Goal: Information Seeking & Learning: Find specific fact

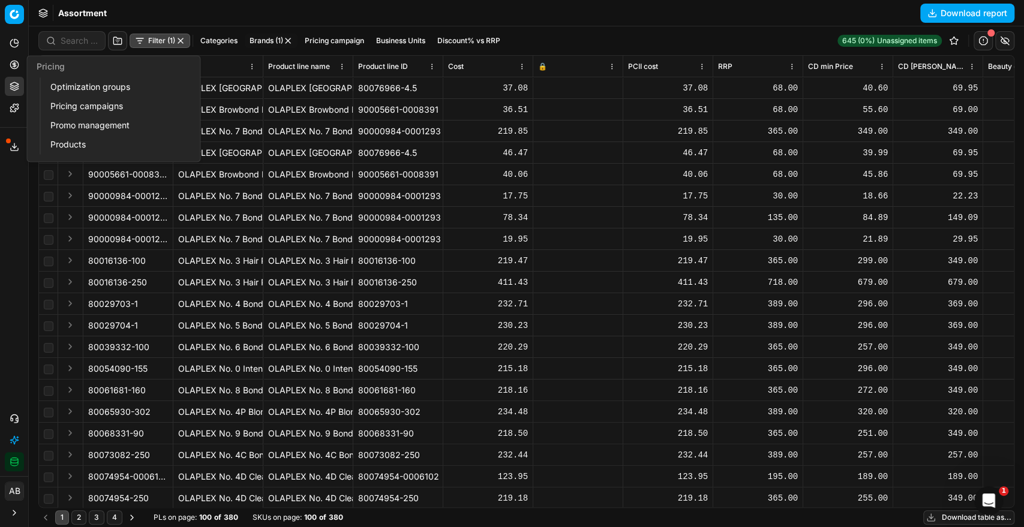
drag, startPoint x: 115, startPoint y: 90, endPoint x: 259, endPoint y: 93, distance: 144.0
click at [115, 90] on link "Optimization groups" at bounding box center [116, 87] width 140 height 17
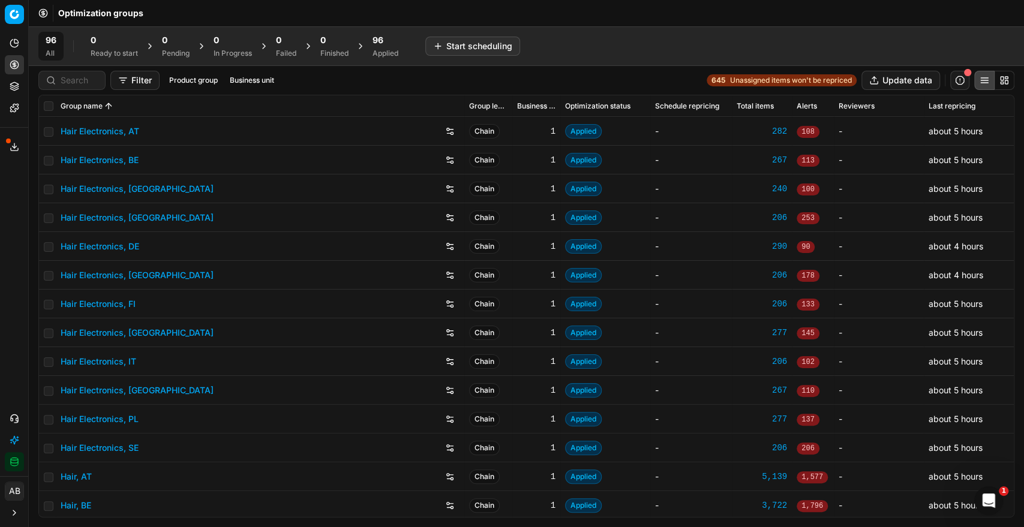
click at [378, 46] on span "96" at bounding box center [377, 40] width 11 height 12
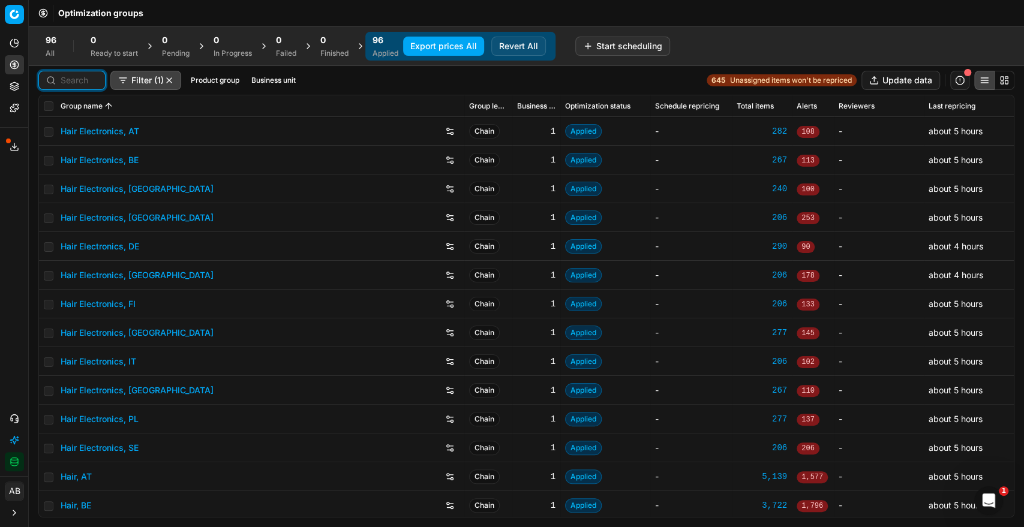
click at [82, 82] on input at bounding box center [79, 80] width 37 height 12
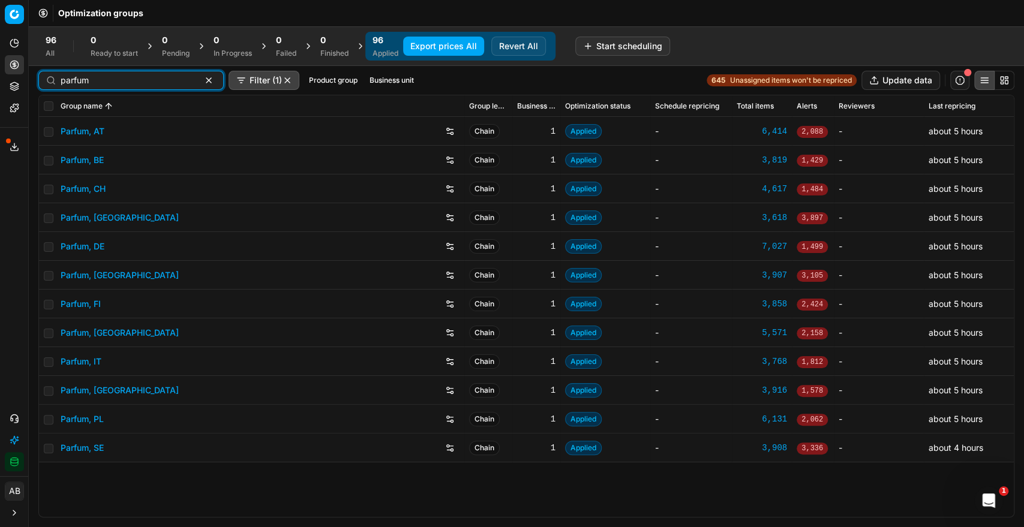
type input "parfum"
click at [92, 330] on link "Parfum, [GEOGRAPHIC_DATA]" at bounding box center [120, 333] width 118 height 12
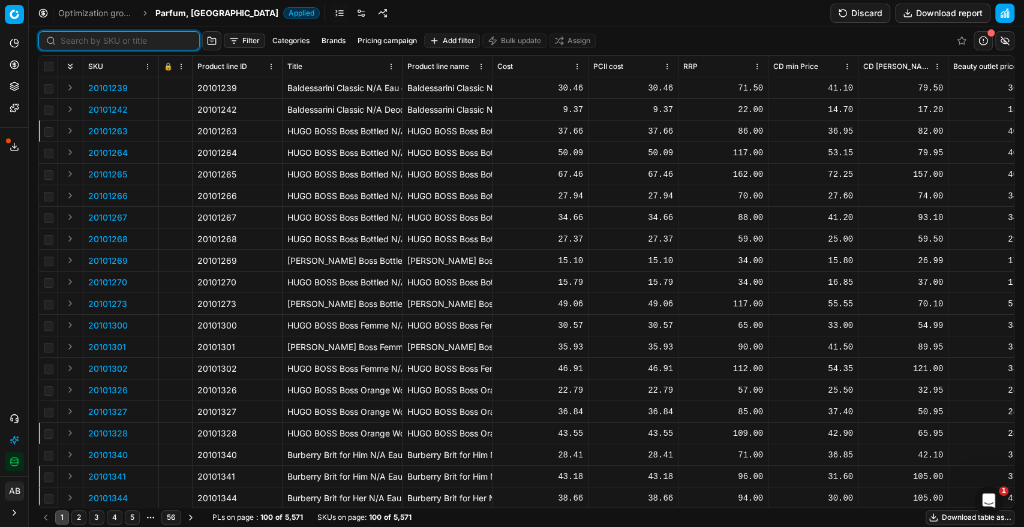
click at [82, 44] on input at bounding box center [126, 41] width 131 height 12
paste input "90015712-0024510"
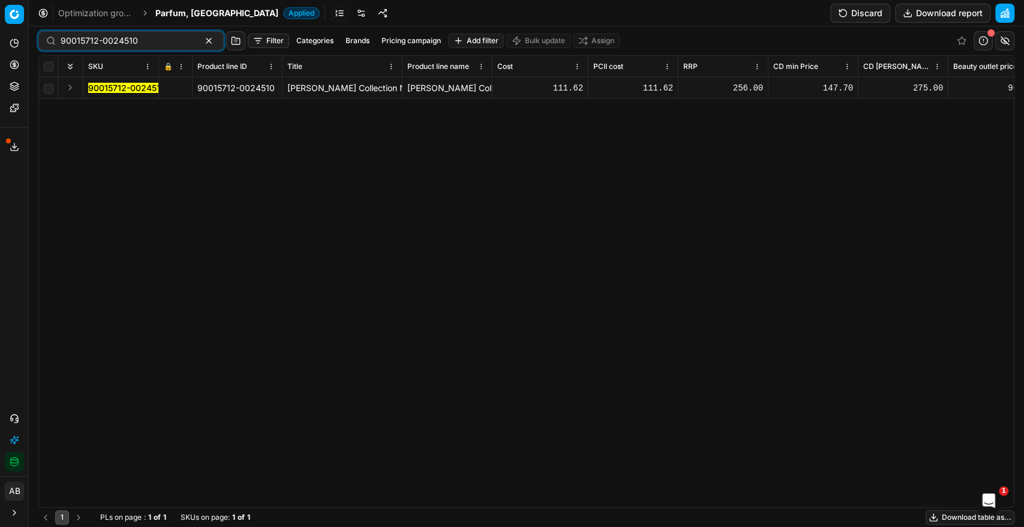
click at [124, 85] on mark "90015712-0024510" at bounding box center [126, 88] width 77 height 10
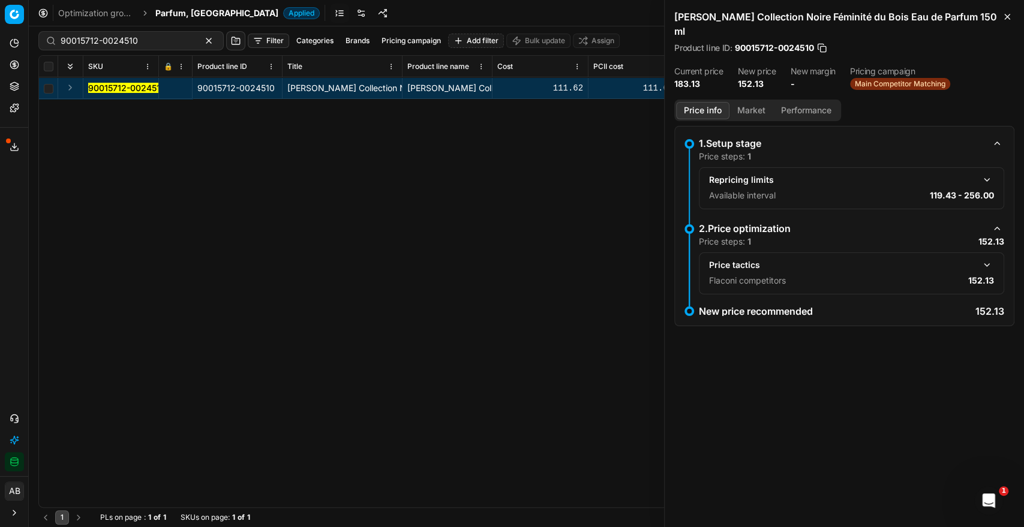
click at [737, 102] on button "Market" at bounding box center [751, 110] width 44 height 17
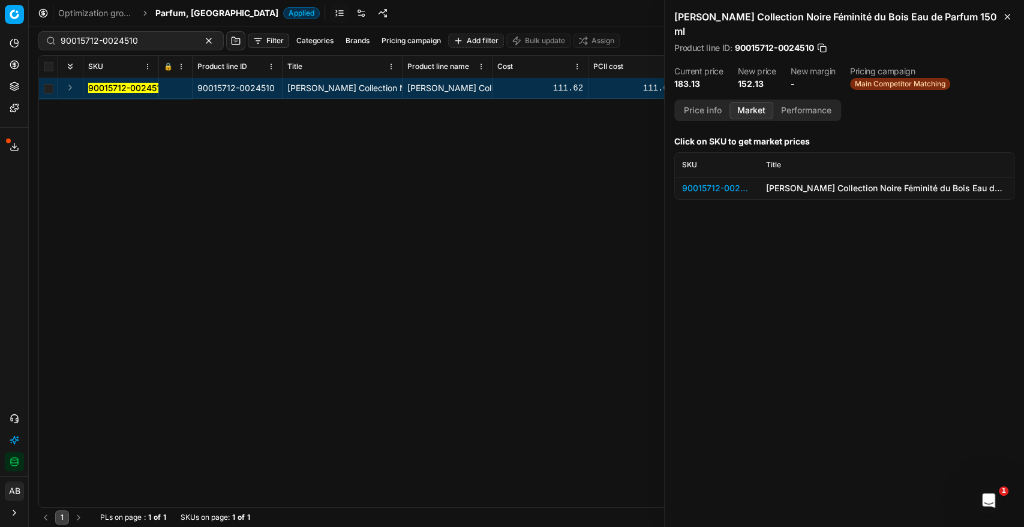
click at [726, 182] on div "90015712-0024510" at bounding box center [717, 188] width 70 height 12
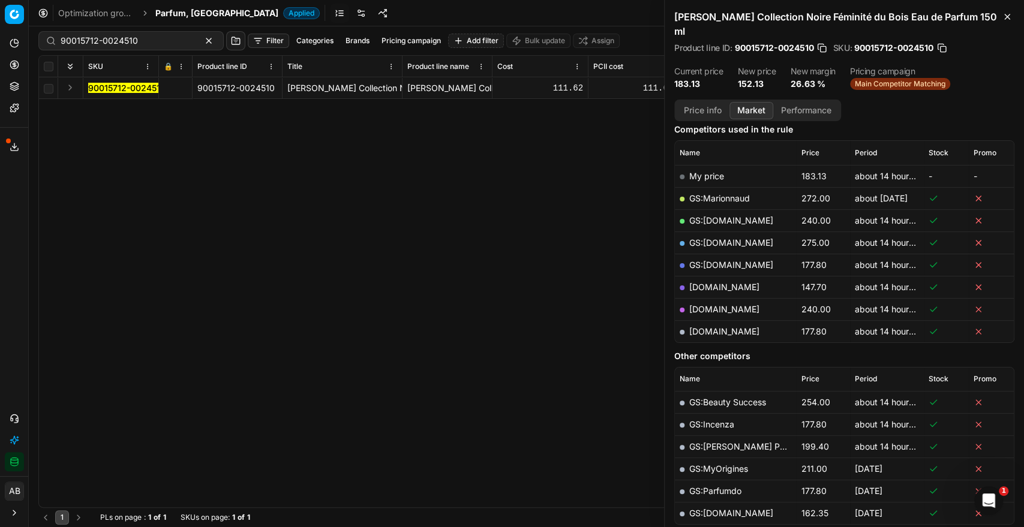
scroll to position [133, 0]
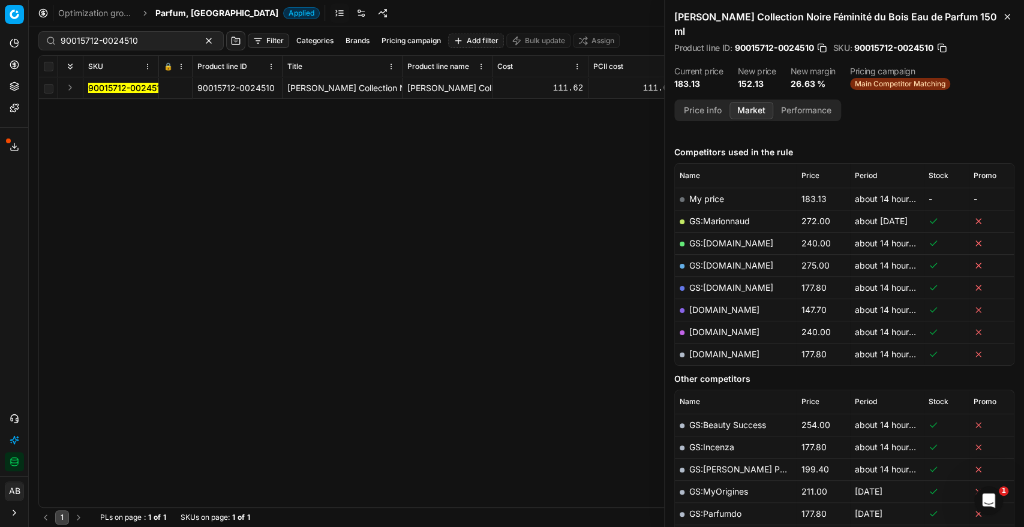
click at [730, 305] on link "[DOMAIN_NAME]" at bounding box center [724, 310] width 70 height 10
drag, startPoint x: 157, startPoint y: 44, endPoint x: 52, endPoint y: 41, distance: 104.4
click at [53, 41] on div "90015712-0024510" at bounding box center [130, 40] width 185 height 19
paste input "80031178-0024508"
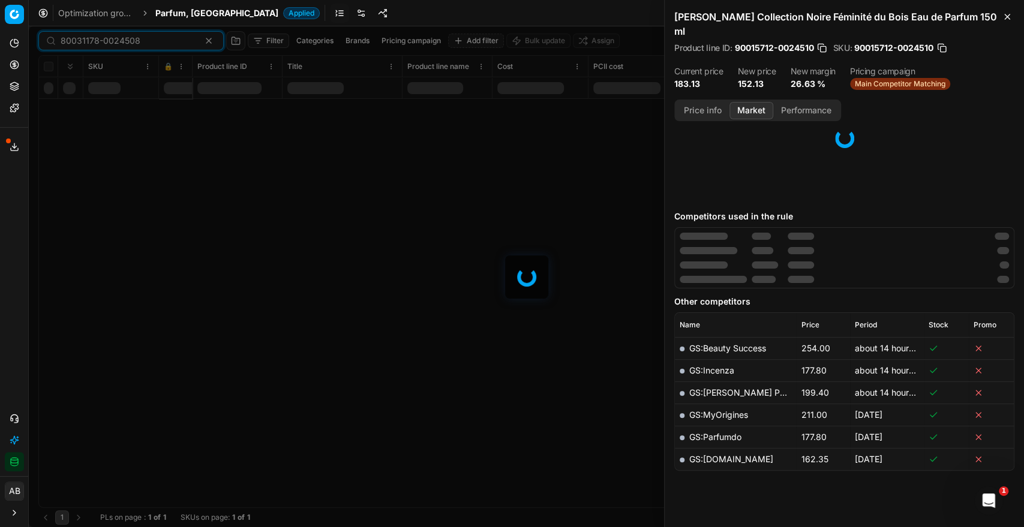
scroll to position [133, 0]
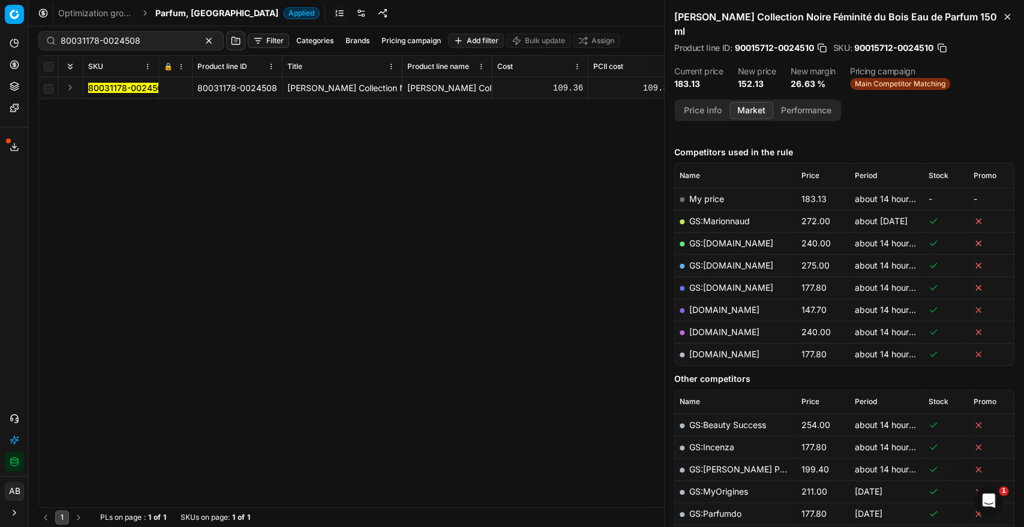
click at [131, 89] on mark "80031178-0024508" at bounding box center [128, 88] width 80 height 10
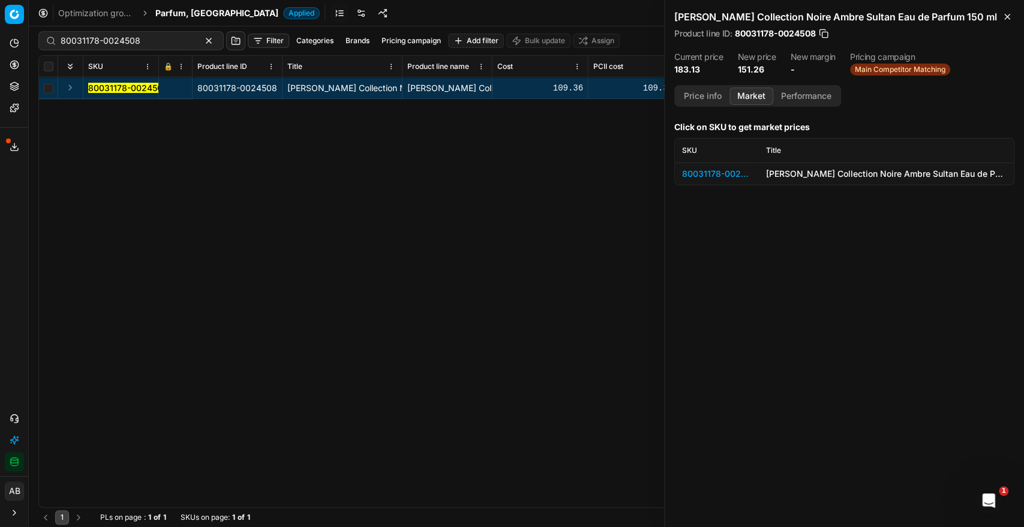
scroll to position [0, 0]
click at [710, 173] on div "80031178-0024508" at bounding box center [717, 174] width 70 height 12
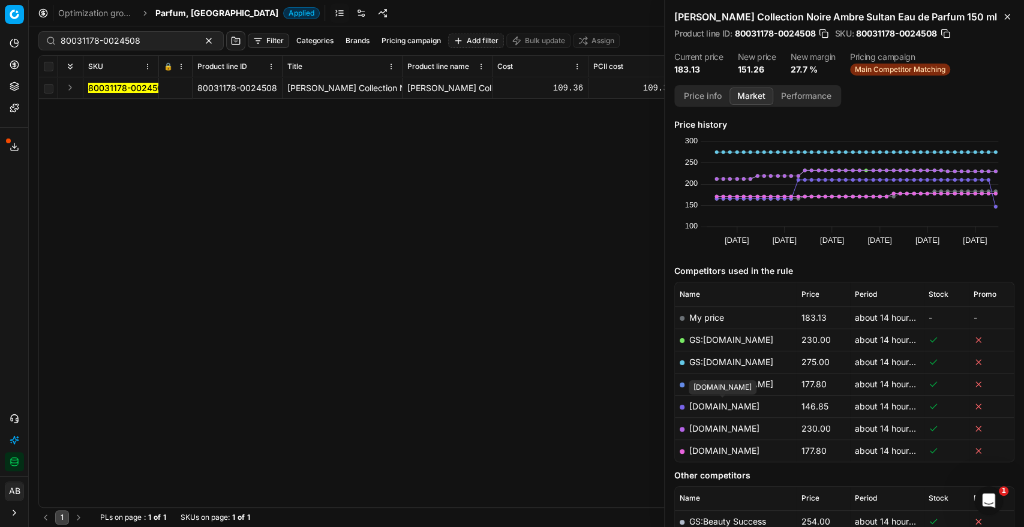
click at [737, 379] on link "[DOMAIN_NAME]" at bounding box center [724, 406] width 70 height 10
click at [156, 42] on input "80031178-0024508" at bounding box center [126, 41] width 131 height 12
paste input "90015692-0024479"
drag, startPoint x: 125, startPoint y: 91, endPoint x: 118, endPoint y: 90, distance: 7.2
click at [118, 90] on mark "90015692-0024479" at bounding box center [129, 88] width 82 height 10
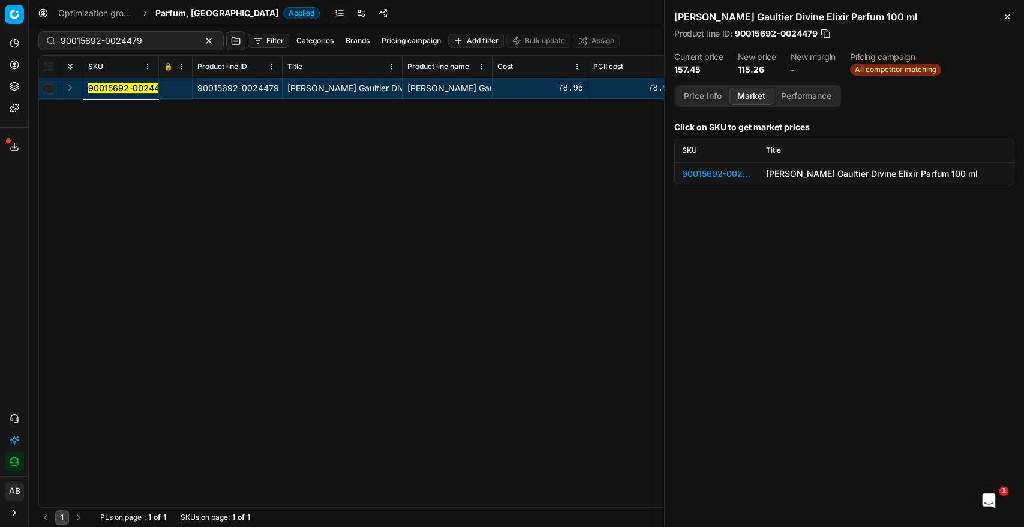
click at [722, 170] on div "90015692-0024479" at bounding box center [717, 174] width 70 height 12
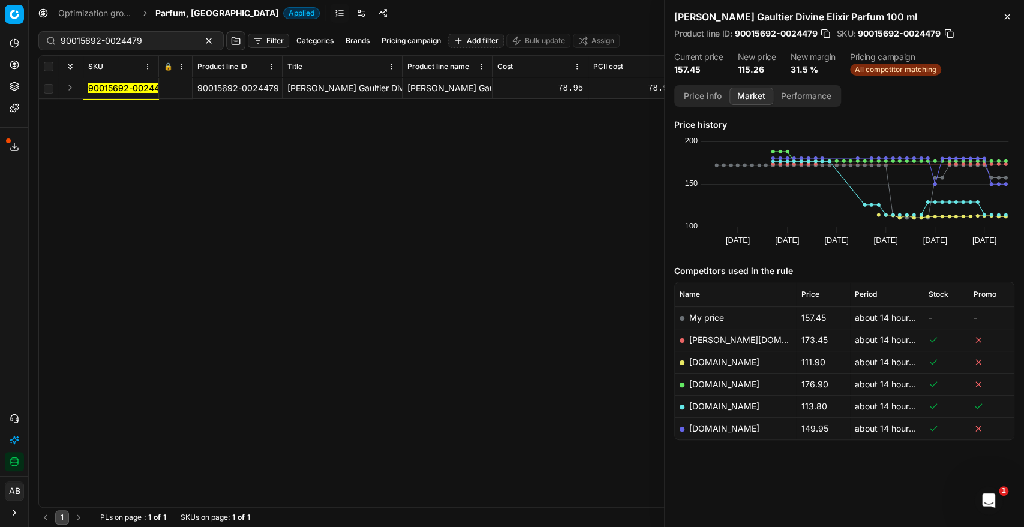
click at [734, 363] on link "[DOMAIN_NAME]" at bounding box center [724, 362] width 70 height 10
click at [710, 379] on link "[DOMAIN_NAME]" at bounding box center [724, 406] width 70 height 10
drag, startPoint x: 98, startPoint y: 47, endPoint x: 82, endPoint y: 52, distance: 16.9
click at [98, 46] on div "90015692-0024479" at bounding box center [130, 40] width 185 height 19
paste input "30103494-0026494"
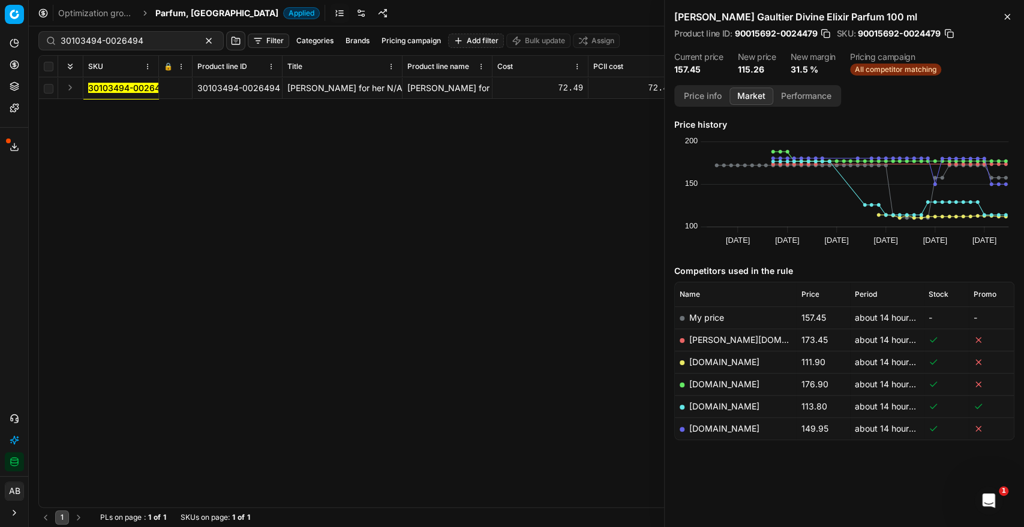
drag, startPoint x: 117, startPoint y: 89, endPoint x: 206, endPoint y: 88, distance: 89.4
click at [119, 88] on mark "30103494-0026494" at bounding box center [129, 88] width 83 height 10
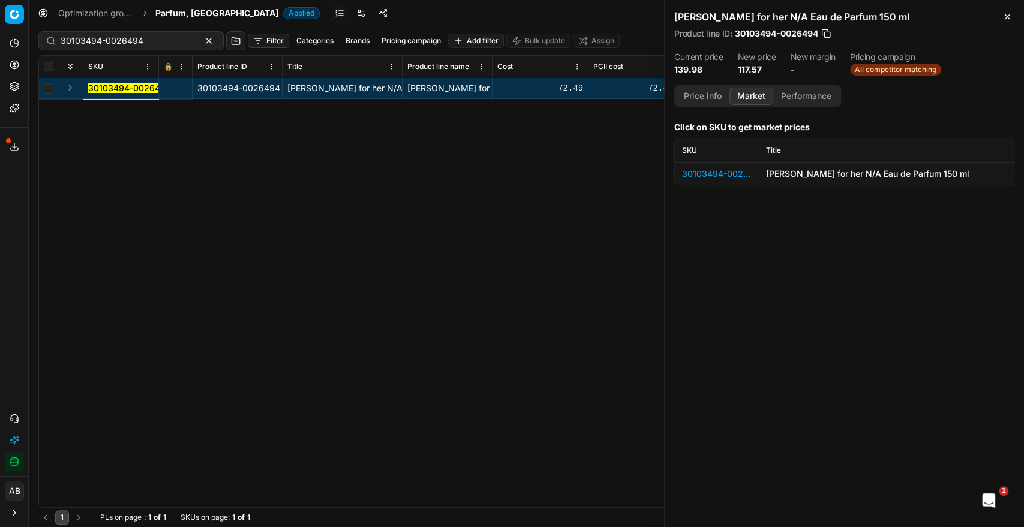
click at [737, 176] on div "30103494-0026494" at bounding box center [717, 174] width 70 height 12
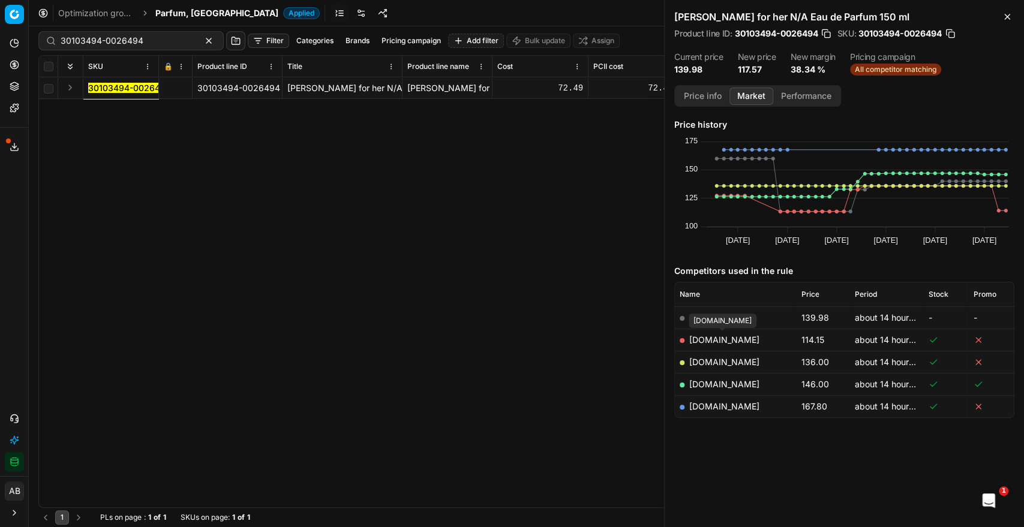
click at [737, 335] on link "[DOMAIN_NAME]" at bounding box center [724, 340] width 70 height 10
click at [711, 341] on link "[DOMAIN_NAME]" at bounding box center [724, 340] width 70 height 10
click at [729, 338] on link "[DOMAIN_NAME]" at bounding box center [724, 340] width 70 height 10
drag, startPoint x: 152, startPoint y: 41, endPoint x: 29, endPoint y: 41, distance: 123.6
click at [29, 41] on div "Pricing platform Analytics Pricing Product portfolio Templates Export service 5…" at bounding box center [512, 263] width 1024 height 527
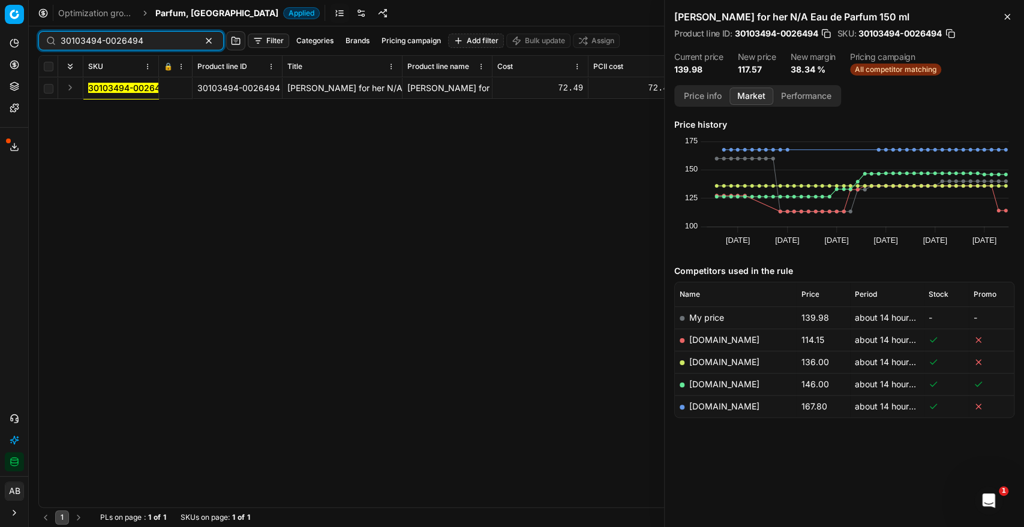
paste input "90015692-0024485"
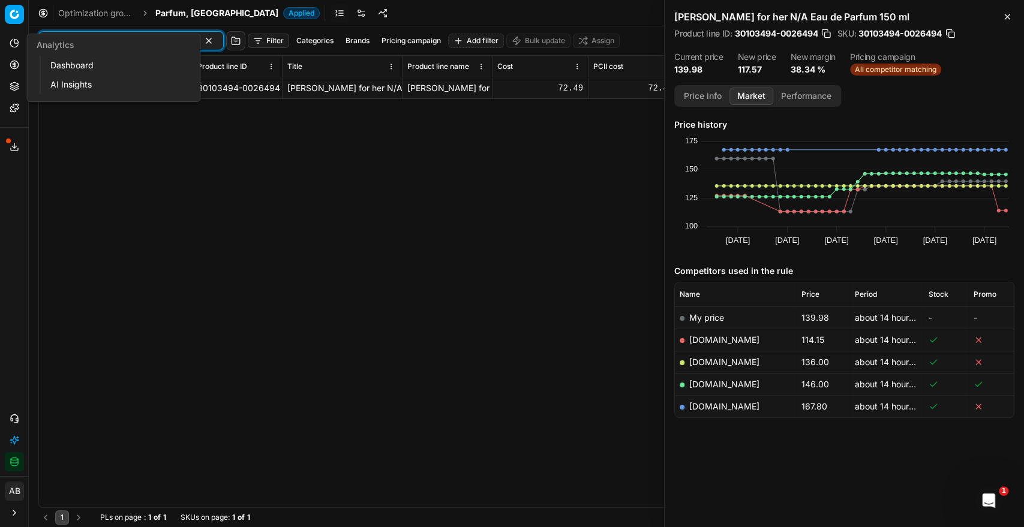
type input "90015692-0024485"
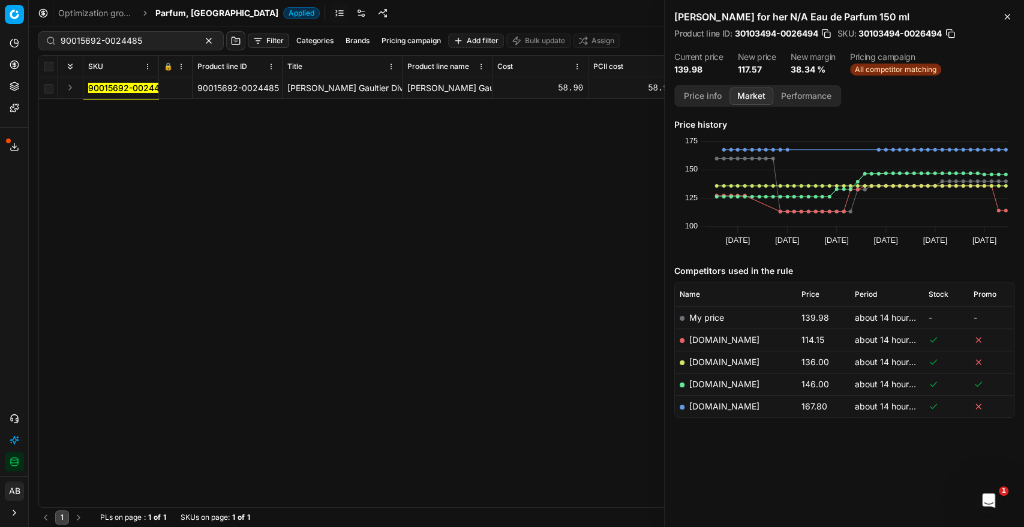
drag, startPoint x: 139, startPoint y: 86, endPoint x: 173, endPoint y: 92, distance: 34.7
click at [139, 86] on mark "90015692-0024485" at bounding box center [129, 88] width 82 height 10
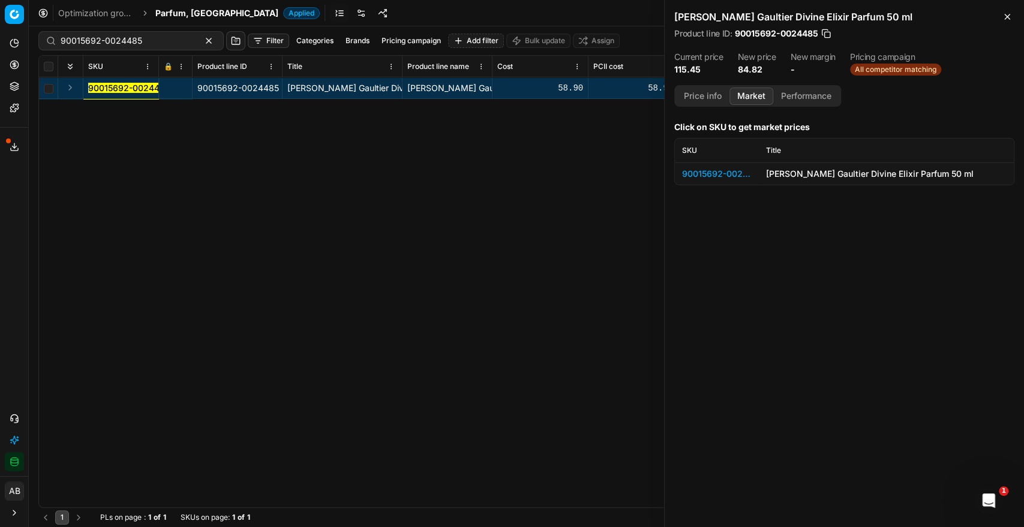
click at [712, 177] on div "90015692-0024485" at bounding box center [717, 174] width 70 height 12
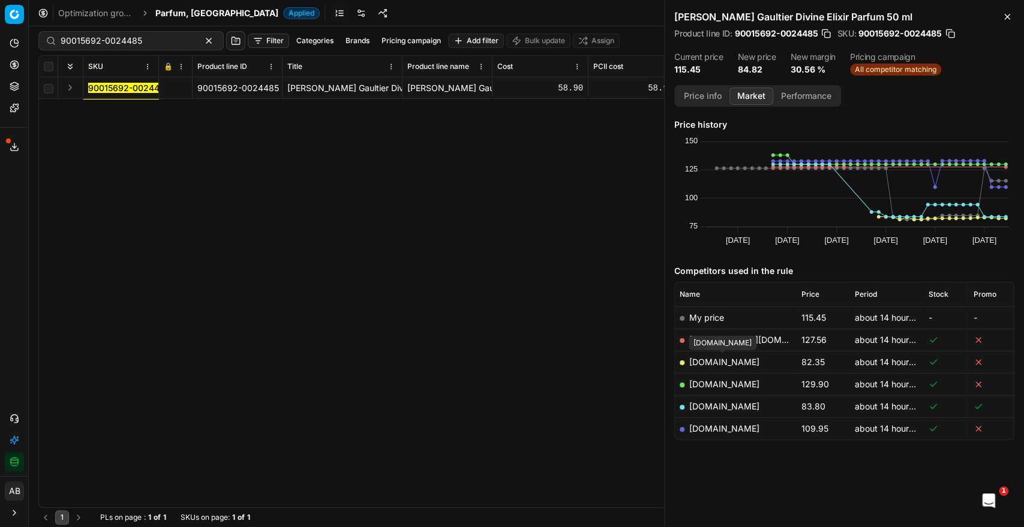
click at [737, 359] on link "[DOMAIN_NAME]" at bounding box center [724, 362] width 70 height 10
click at [710, 379] on link "[DOMAIN_NAME]" at bounding box center [724, 406] width 70 height 10
